Goal: Find specific page/section: Find specific page/section

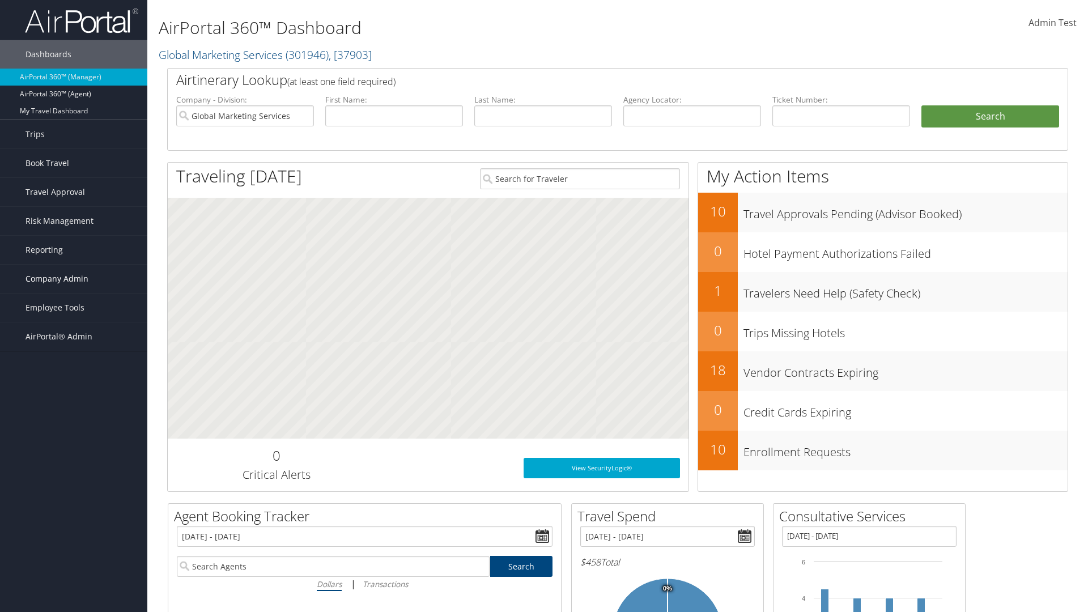
click at [74, 279] on span "Company Admin" at bounding box center [57, 279] width 63 height 28
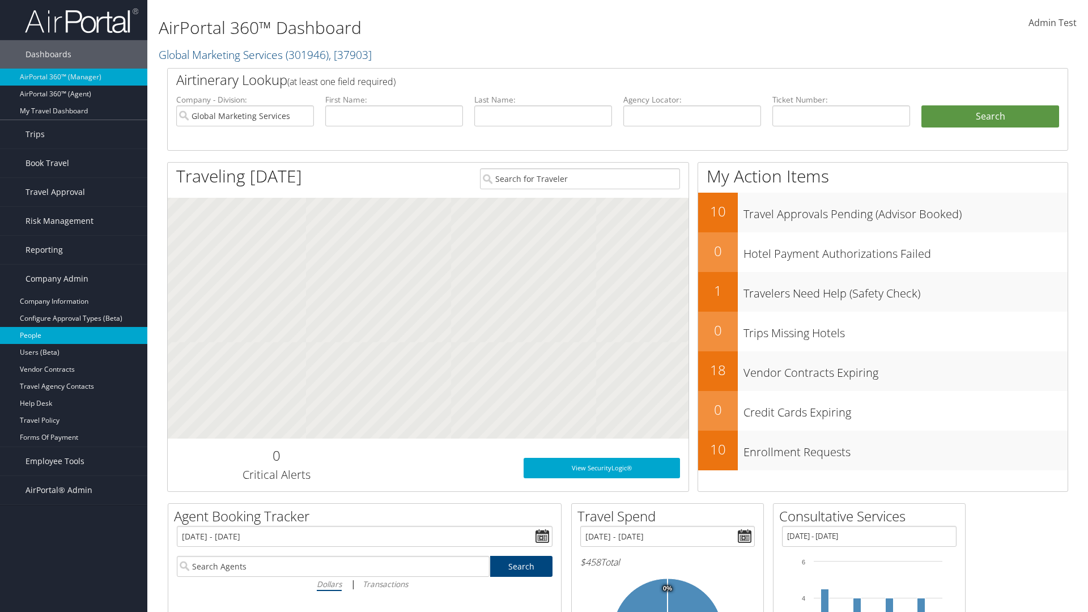
click at [74, 336] on link "People" at bounding box center [73, 335] width 147 height 17
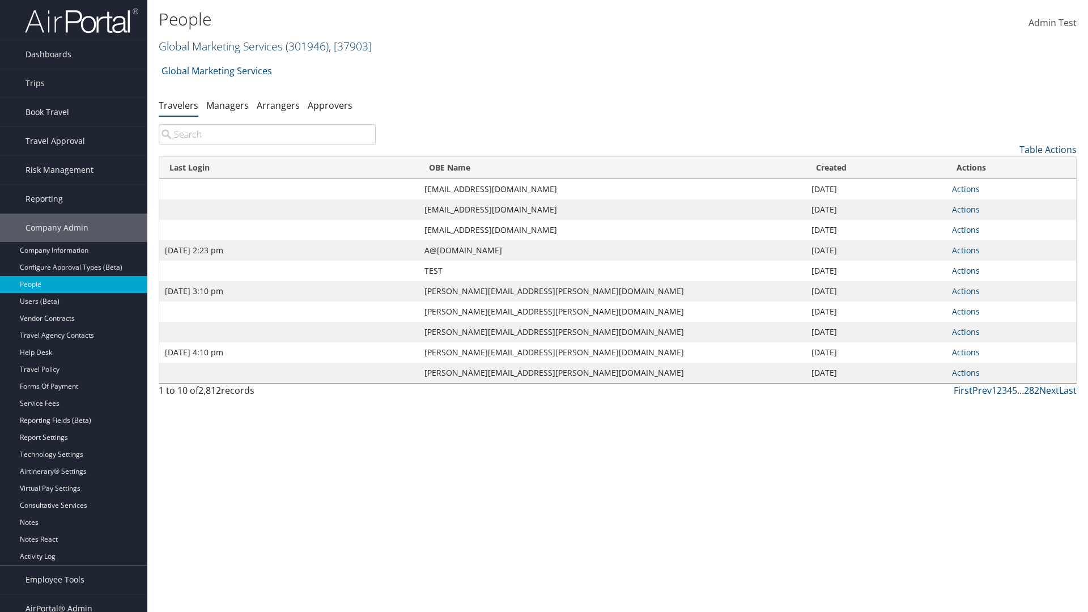
click at [219, 46] on link "Global Marketing Services ( 301946 ) , [ 37903 ]" at bounding box center [265, 46] width 213 height 15
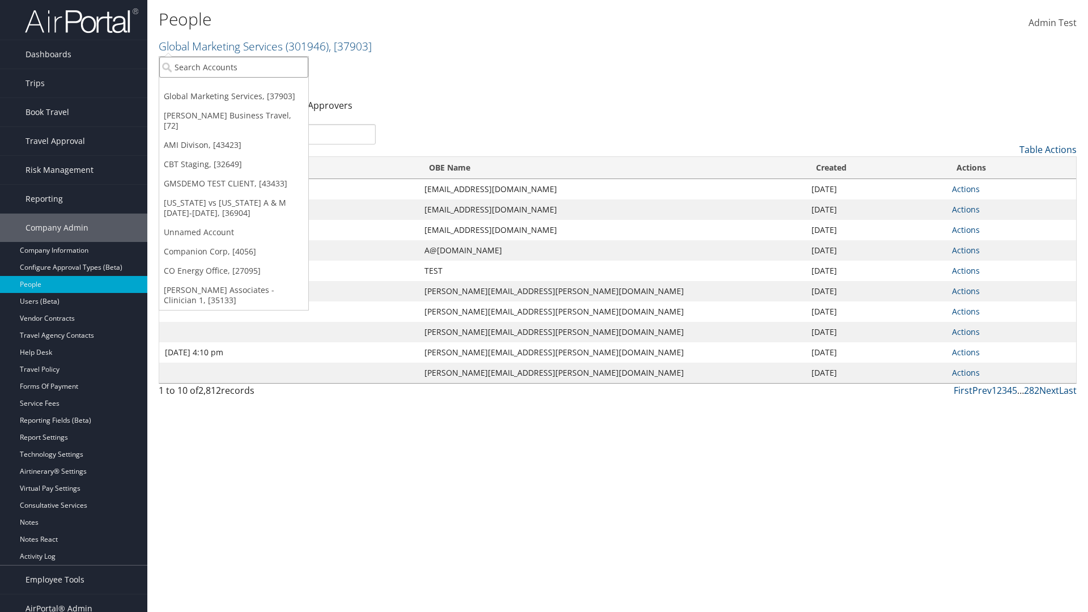
click at [234, 67] on input "search" at bounding box center [233, 67] width 149 height 21
type input "Global Marketing Services"
click at [244, 88] on div "Global Marketing Services (301946), [37903]" at bounding box center [244, 88] width 183 height 10
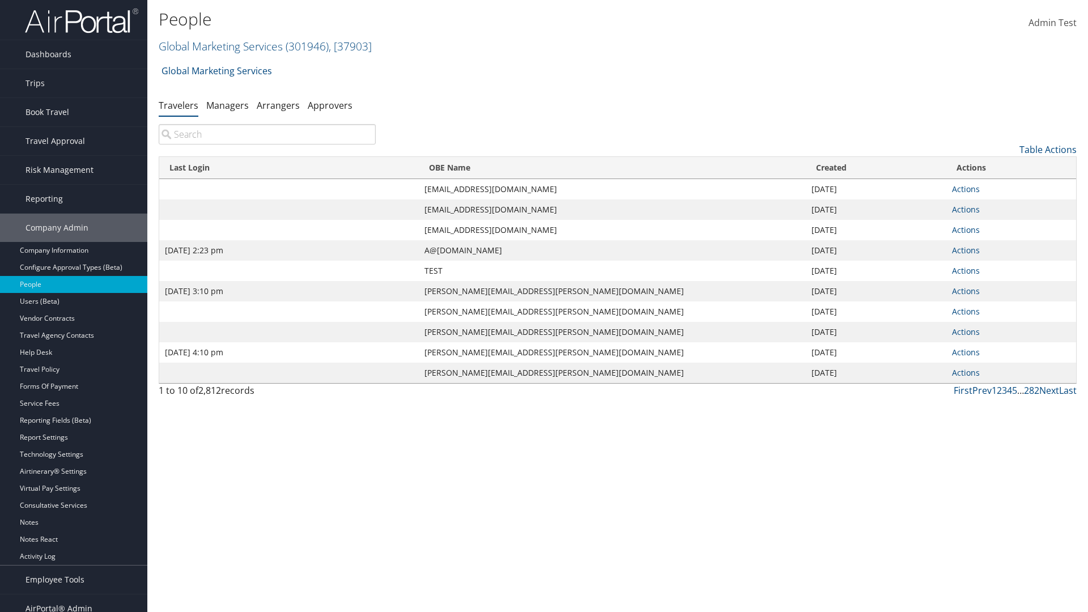
click at [267, 134] on input "search" at bounding box center [267, 134] width 217 height 20
type input "[DATE] 2:23 pm"
